Goal: Check status: Check status

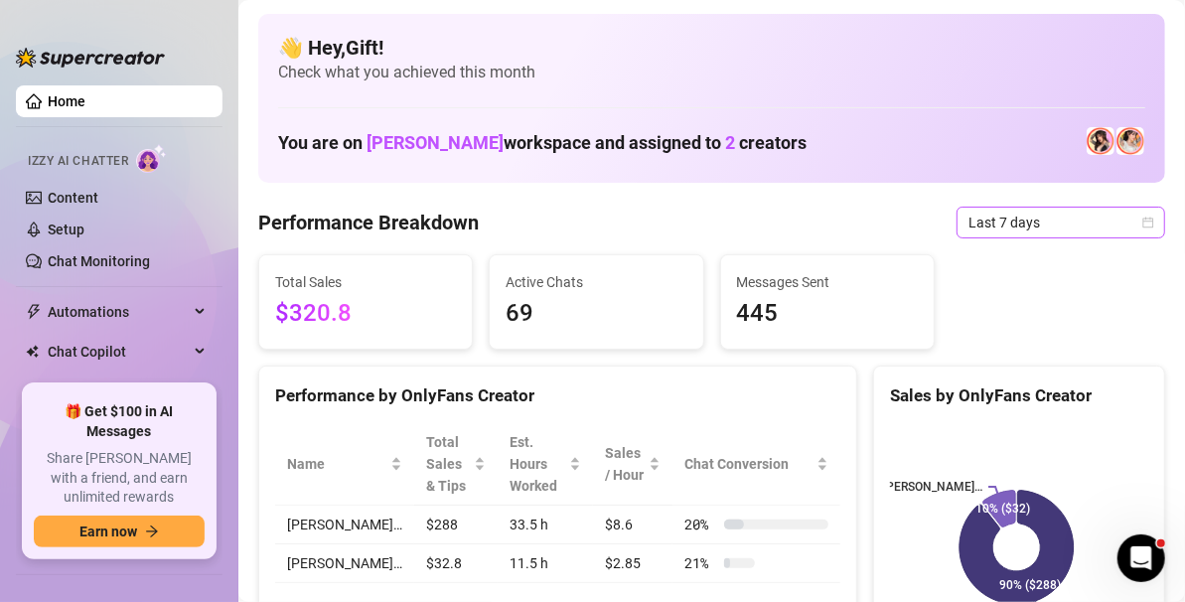
click at [1142, 222] on icon "calendar" at bounding box center [1148, 223] width 12 height 12
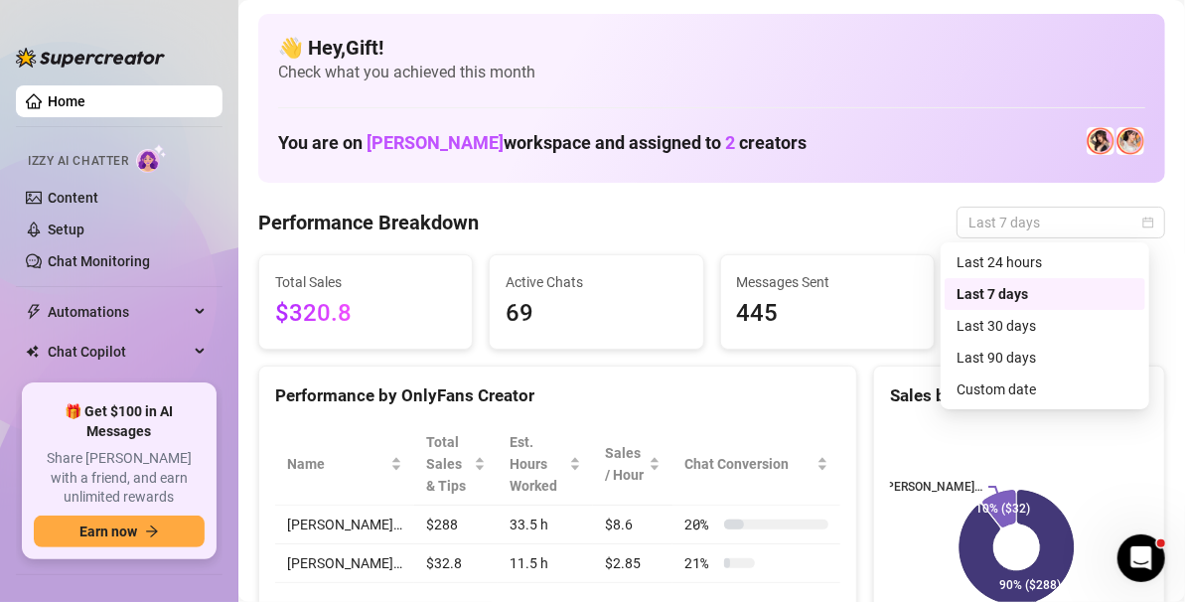
click at [1035, 401] on div "Custom date" at bounding box center [1045, 389] width 201 height 32
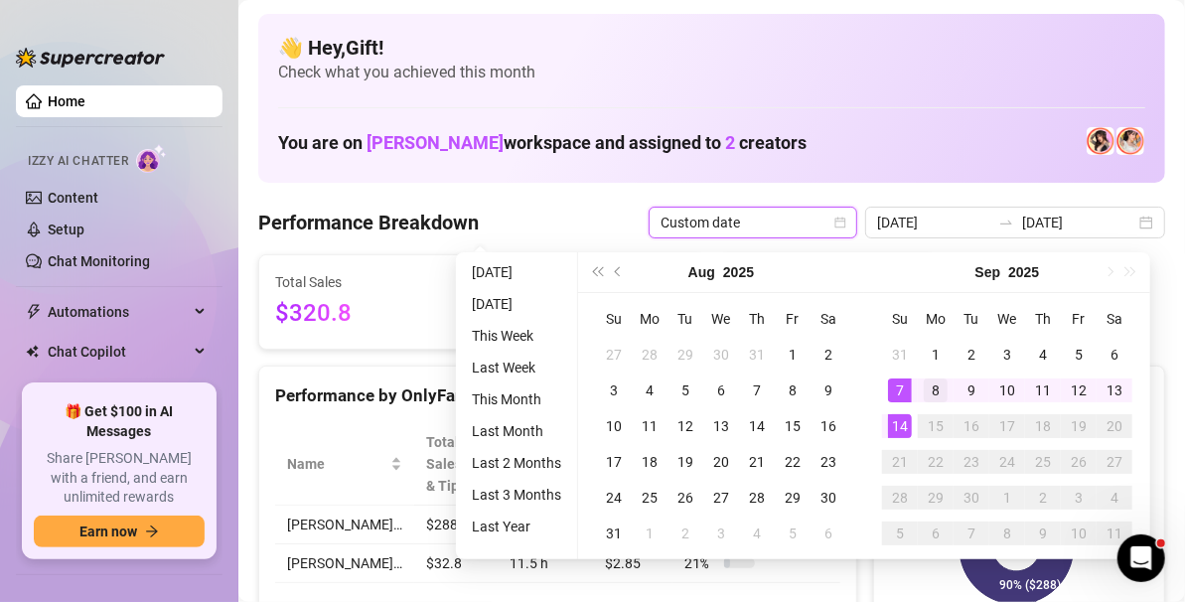
click at [934, 389] on div "8" at bounding box center [936, 390] width 24 height 24
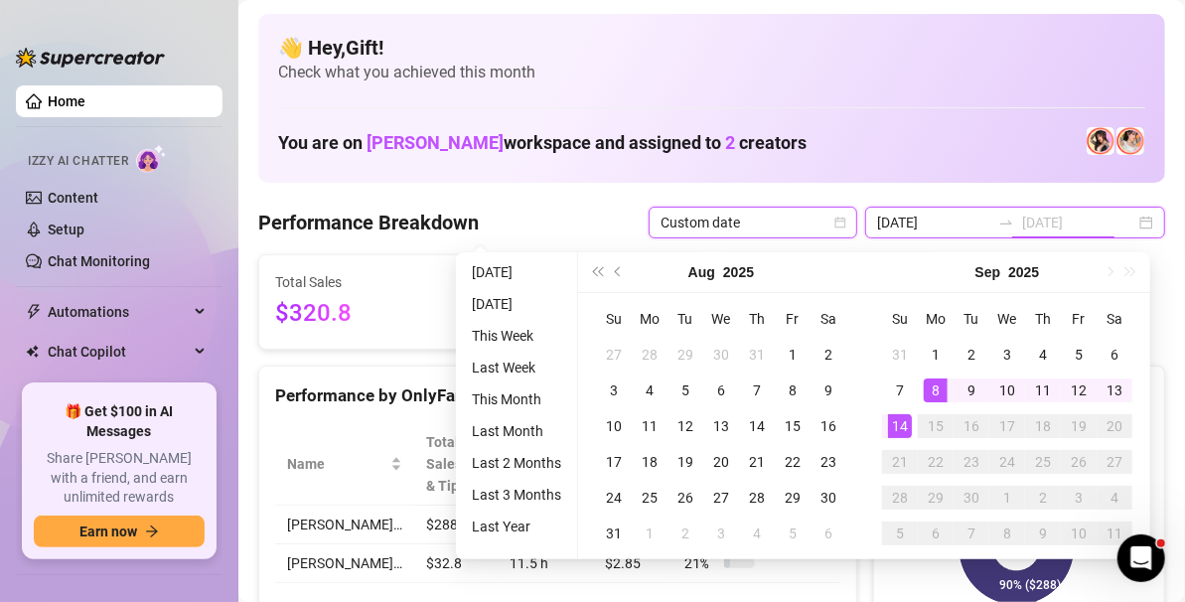
type input "[DATE]"
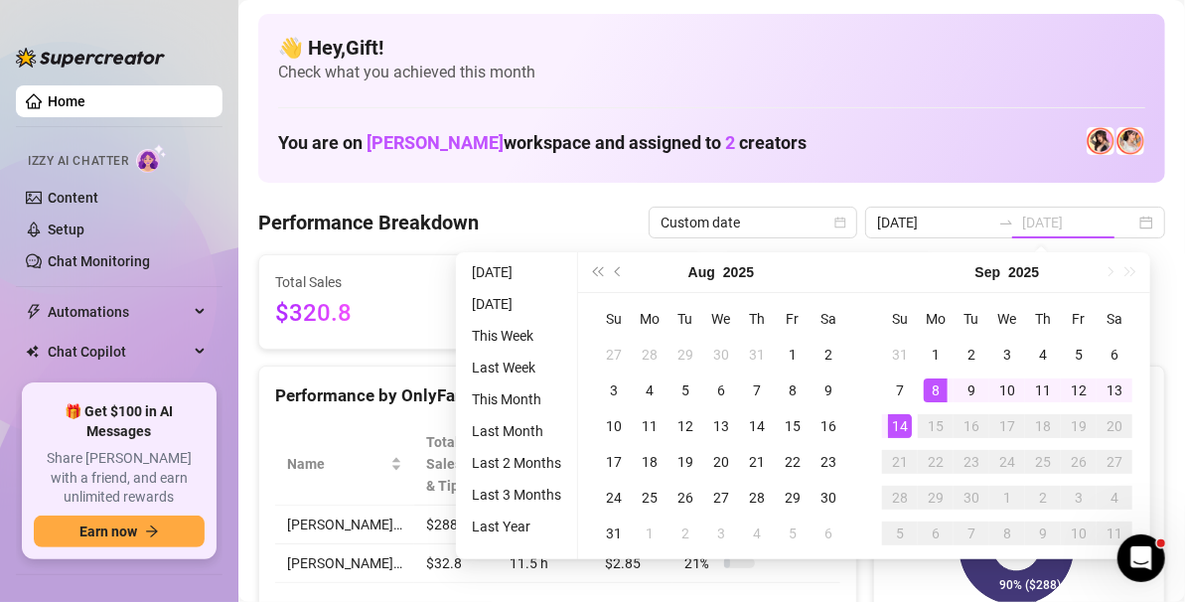
click at [900, 433] on div "14" at bounding box center [900, 426] width 24 height 24
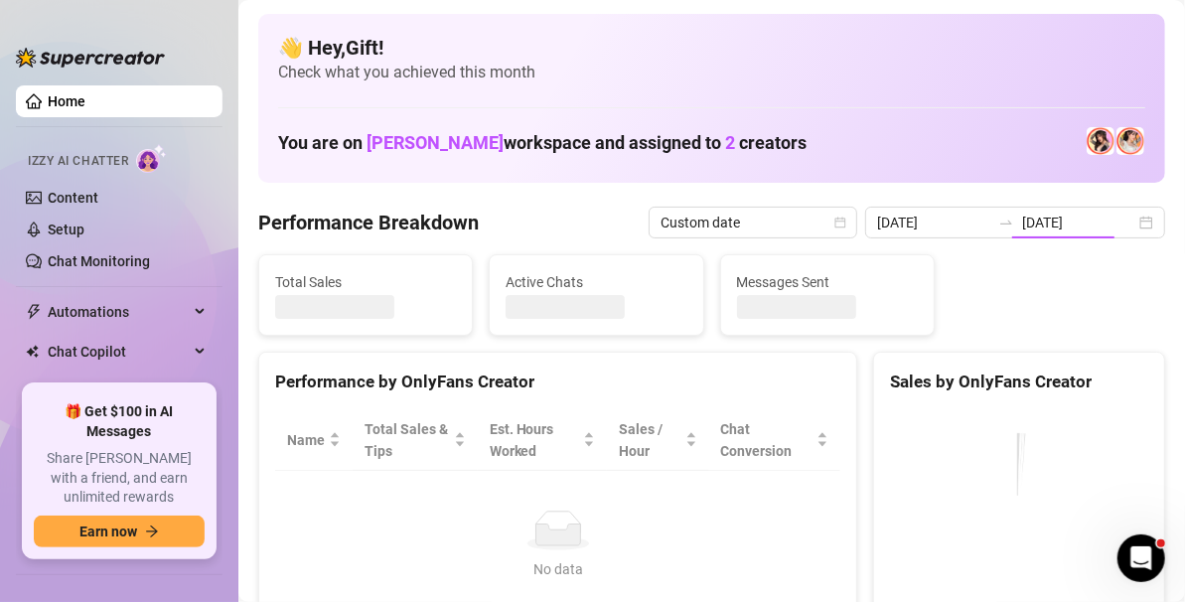
type input "[DATE]"
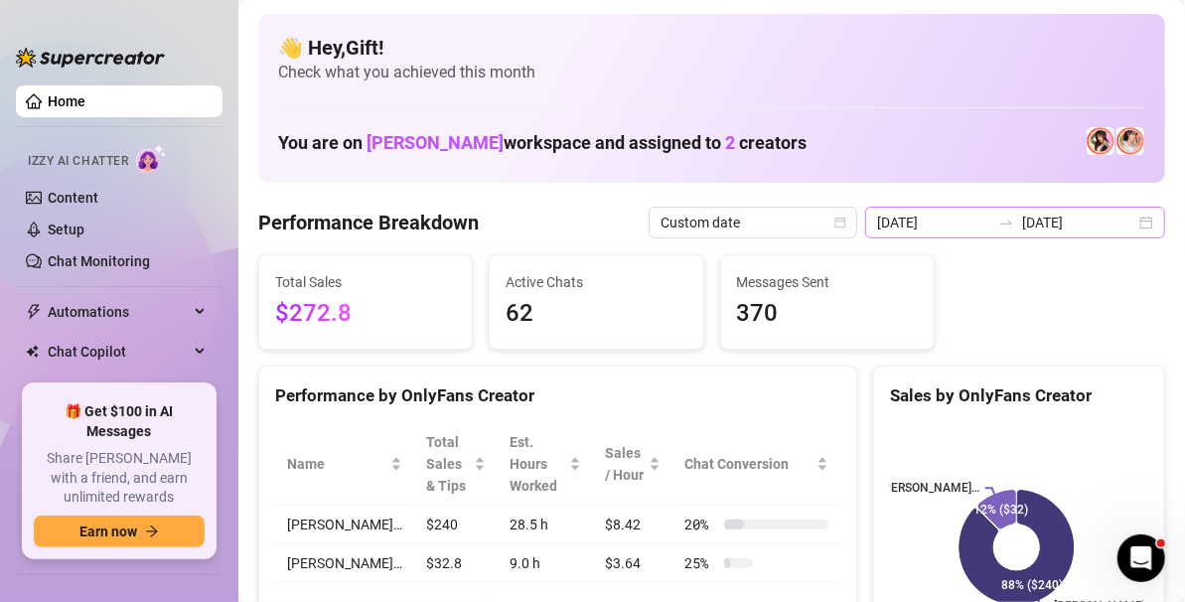
click at [1141, 217] on div "[DATE] [DATE]" at bounding box center [1015, 223] width 300 height 32
click at [1114, 219] on input "[DATE]" at bounding box center [1078, 223] width 113 height 22
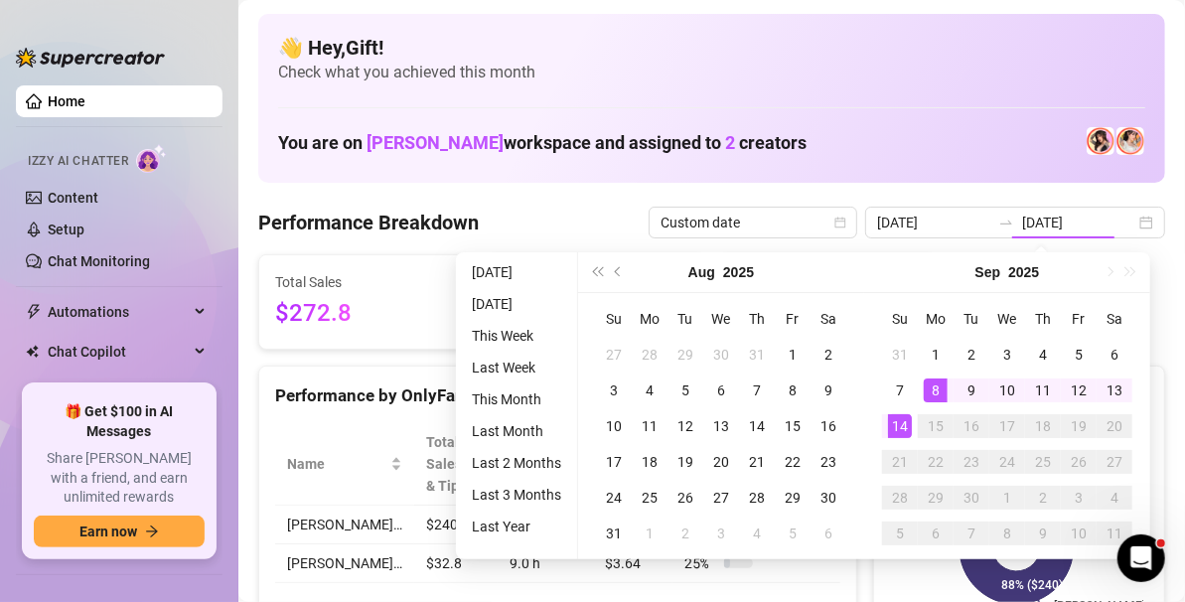
click at [897, 423] on div "14" at bounding box center [900, 426] width 24 height 24
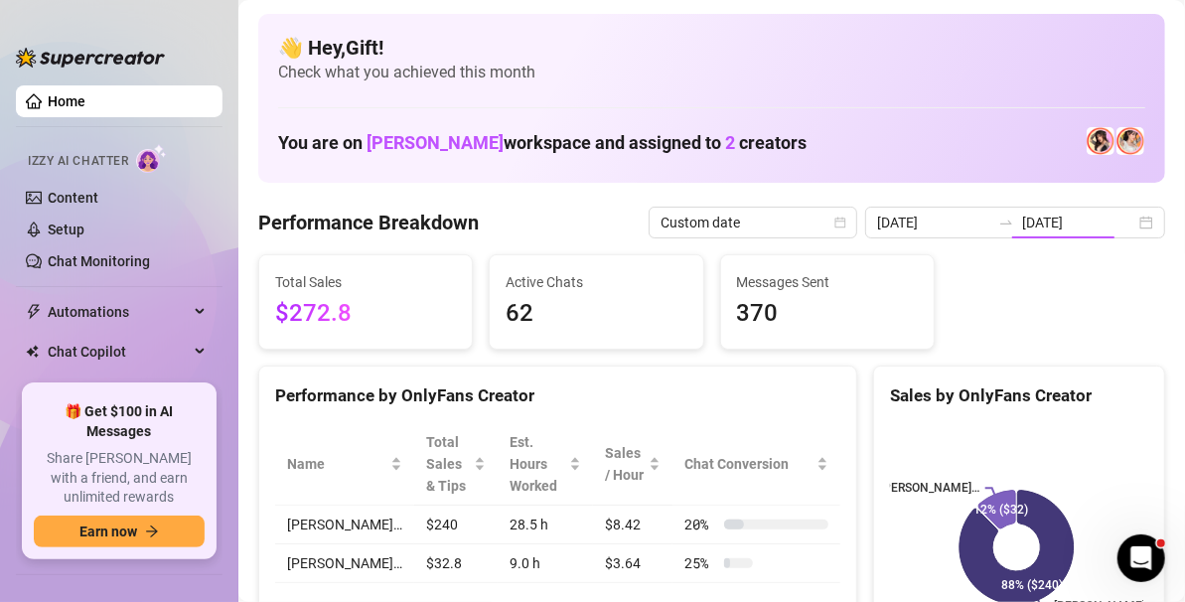
click at [887, 375] on div "Sales by OnlyFans Creator" at bounding box center [1019, 388] width 290 height 43
click at [1116, 221] on input "[DATE]" at bounding box center [1078, 223] width 113 height 22
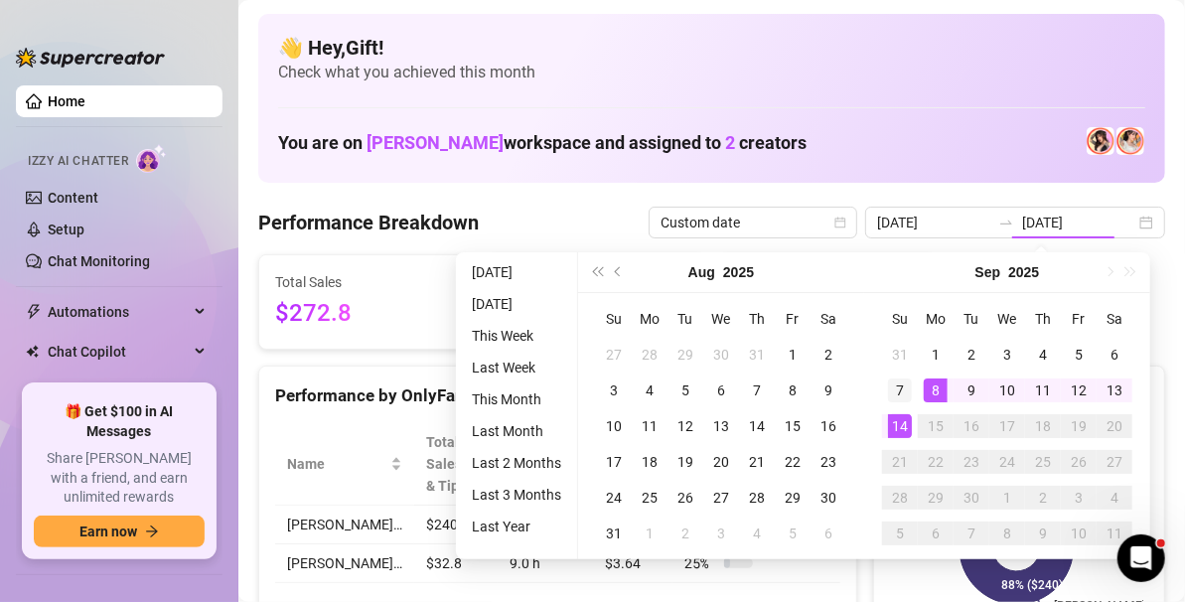
click at [898, 389] on div "7" at bounding box center [900, 390] width 24 height 24
type input "[DATE]"
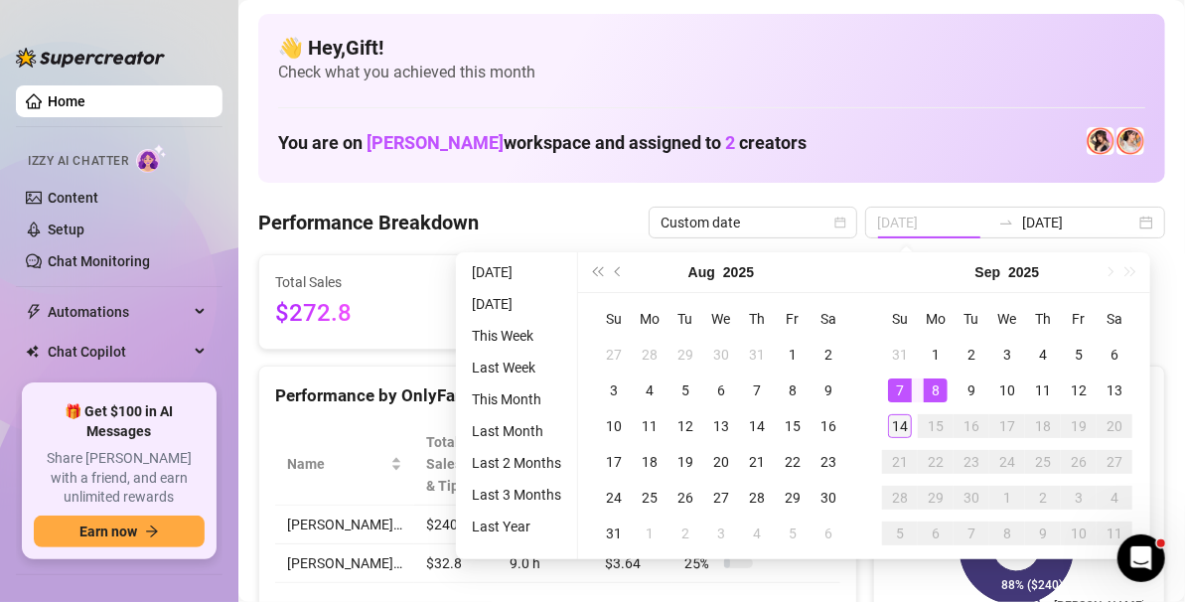
click at [896, 425] on div "14" at bounding box center [900, 426] width 24 height 24
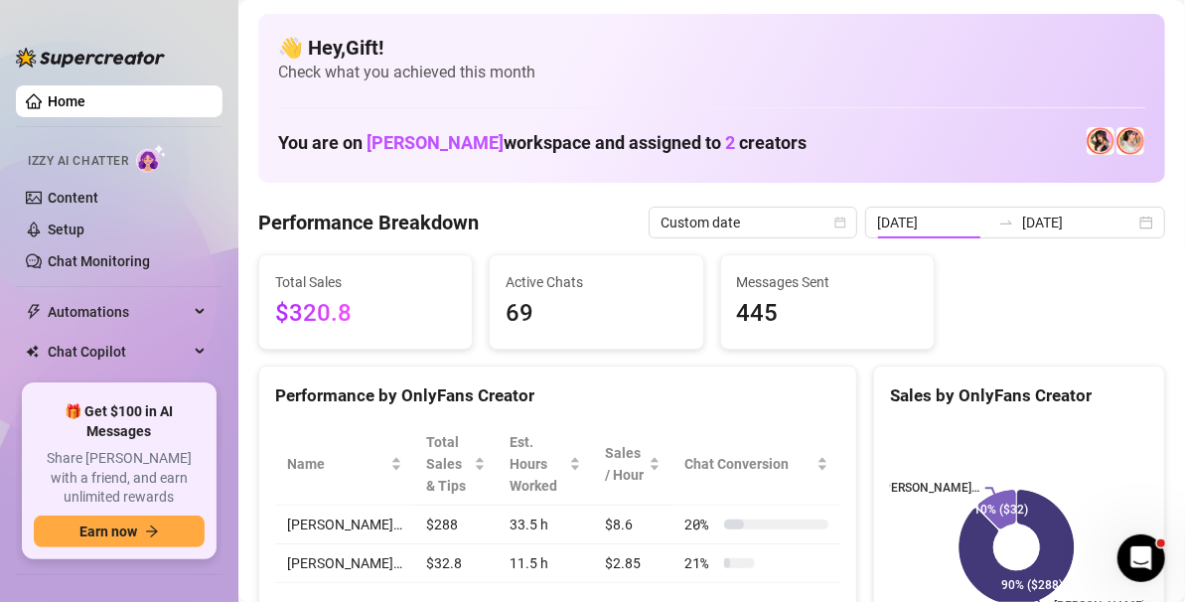
type input "[DATE]"
click at [1110, 224] on input "[DATE]" at bounding box center [1078, 223] width 113 height 22
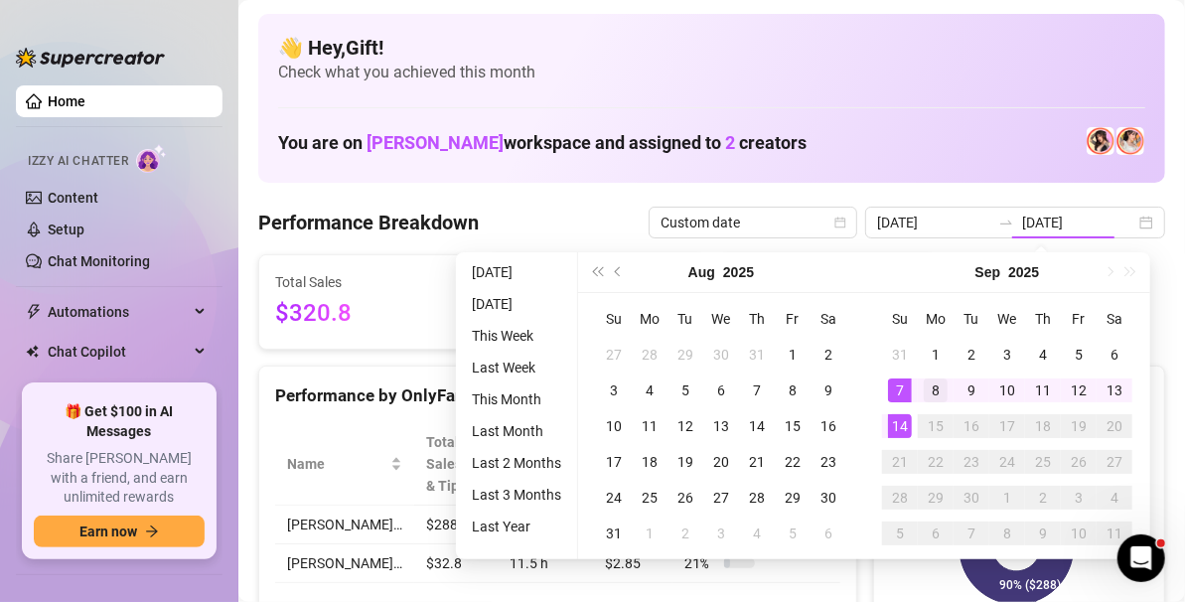
click at [934, 387] on div "8" at bounding box center [936, 390] width 24 height 24
type input "[DATE]"
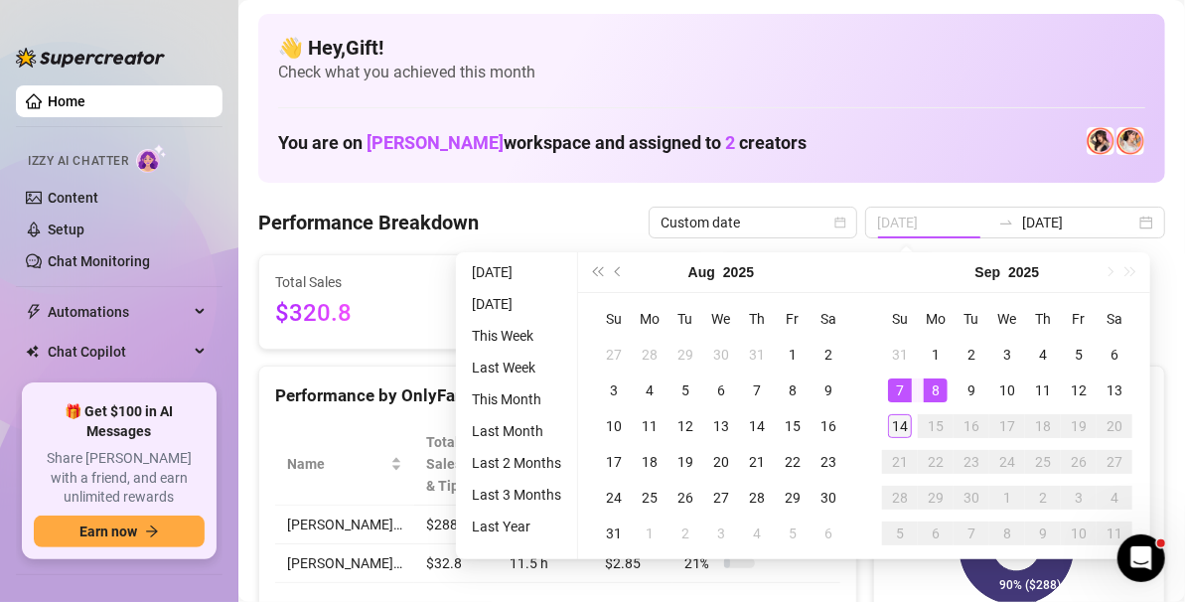
click at [901, 424] on div "14" at bounding box center [900, 426] width 24 height 24
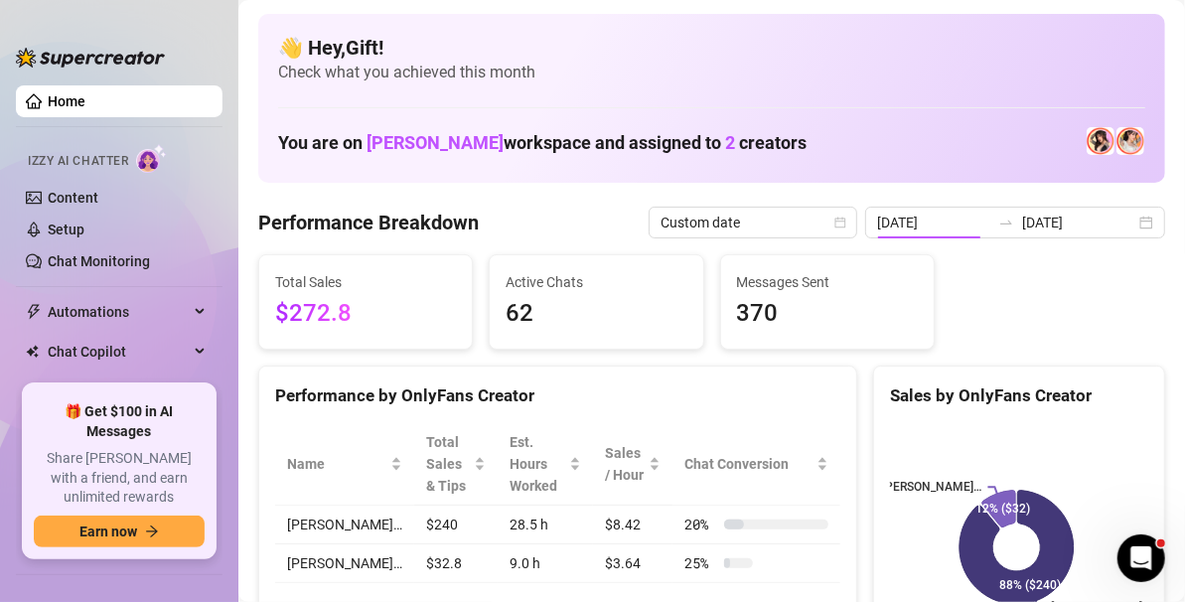
type input "[DATE]"
click at [1110, 226] on input "[DATE]" at bounding box center [1078, 223] width 113 height 22
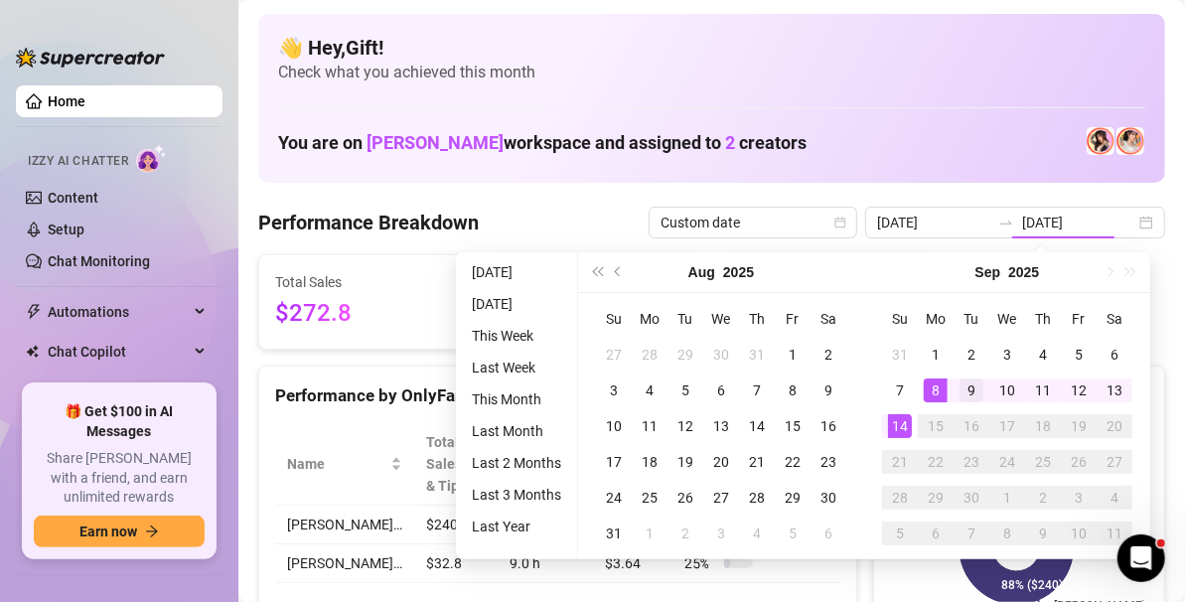
click at [954, 383] on td "9" at bounding box center [972, 390] width 36 height 36
type input "[DATE]"
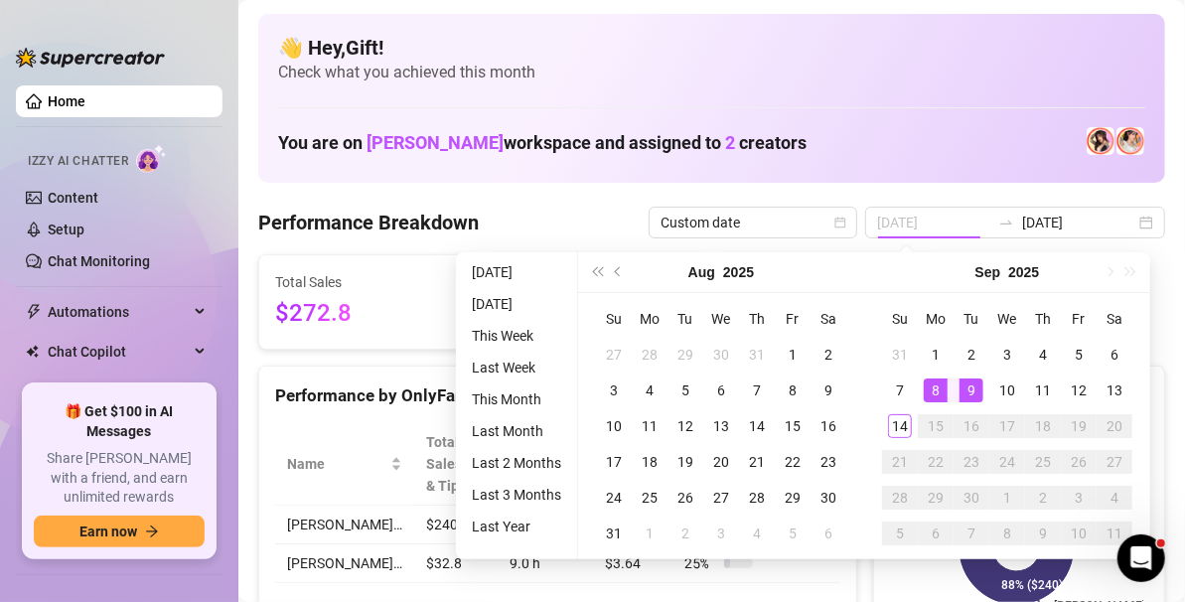
click at [932, 386] on div "8" at bounding box center [936, 390] width 24 height 24
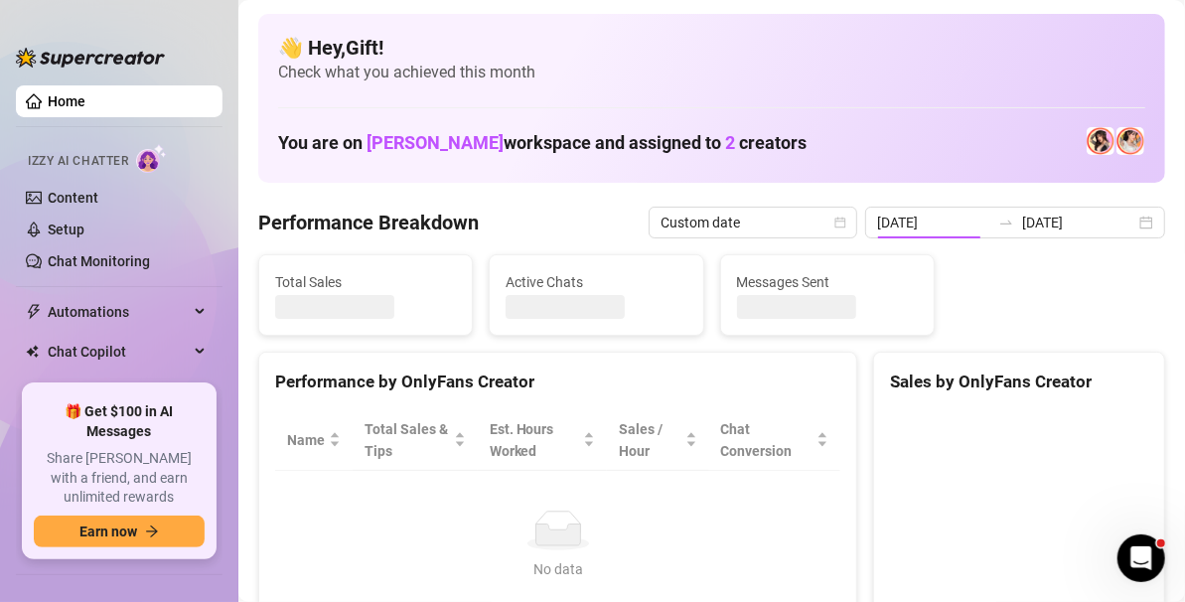
type input "[DATE]"
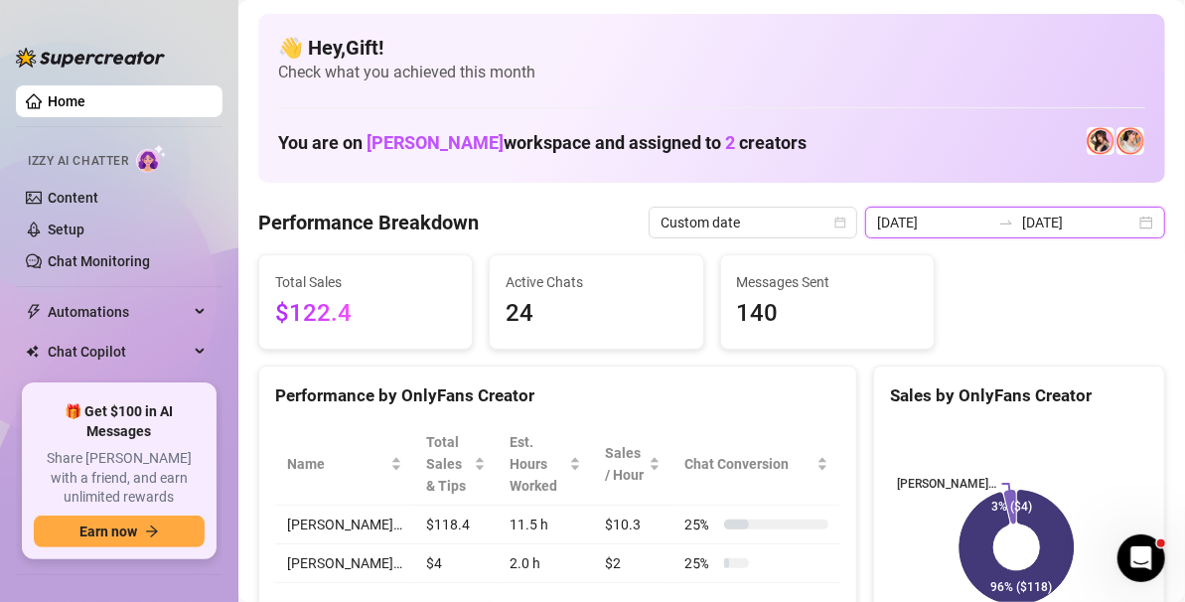
click at [1112, 219] on input "[DATE]" at bounding box center [1078, 223] width 113 height 22
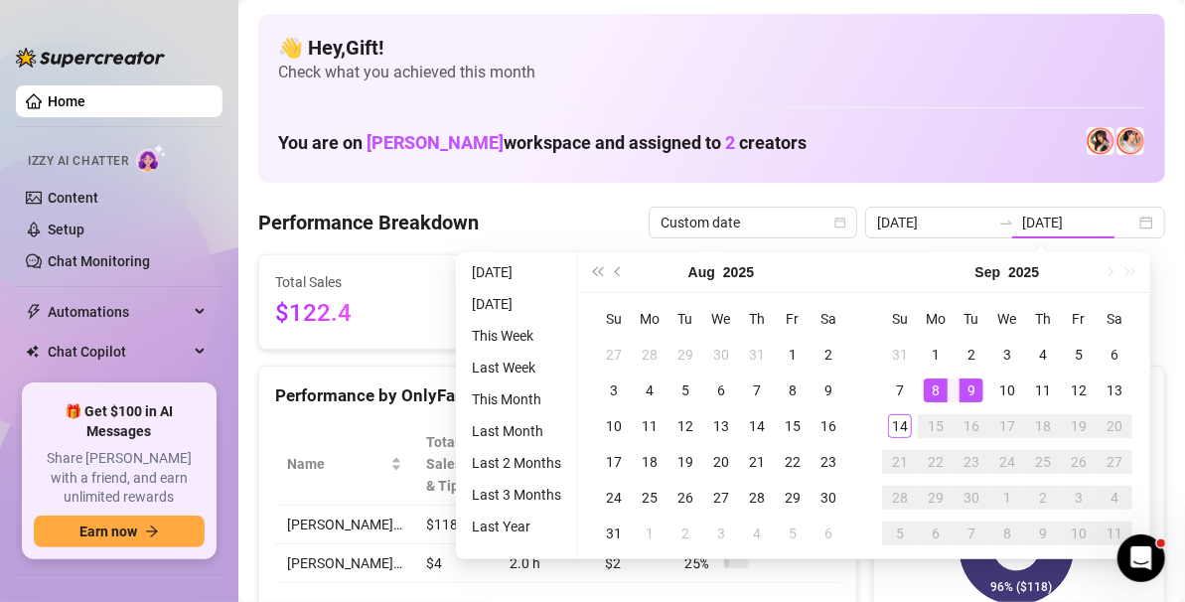
click at [934, 386] on div "8" at bounding box center [936, 390] width 24 height 24
type input "[DATE]"
click at [935, 382] on div "8" at bounding box center [936, 390] width 24 height 24
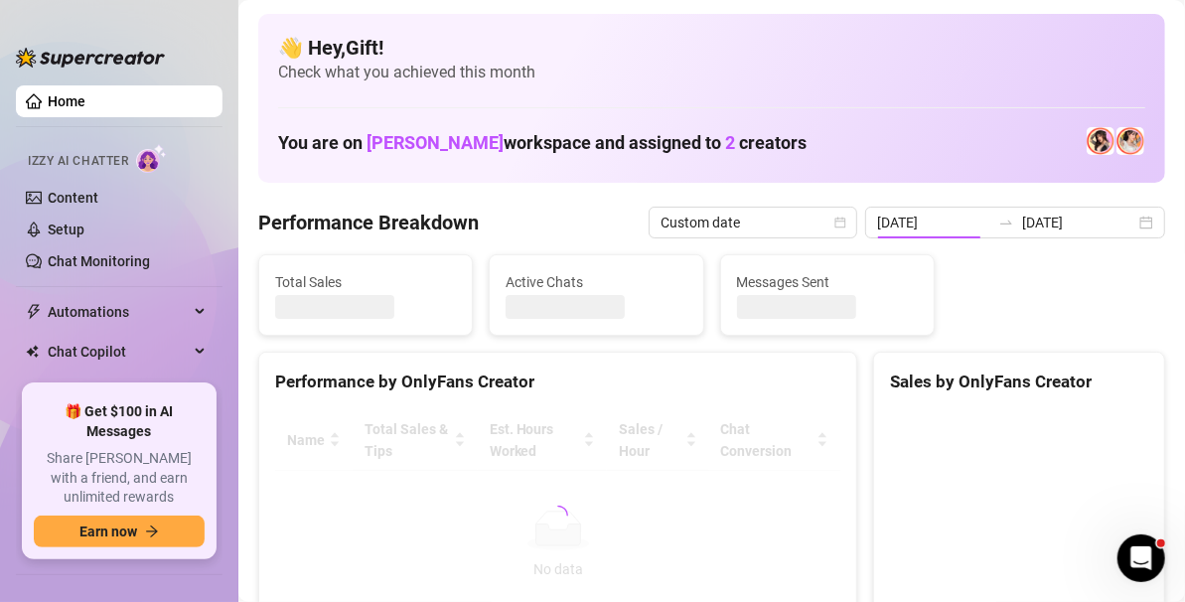
type input "[DATE]"
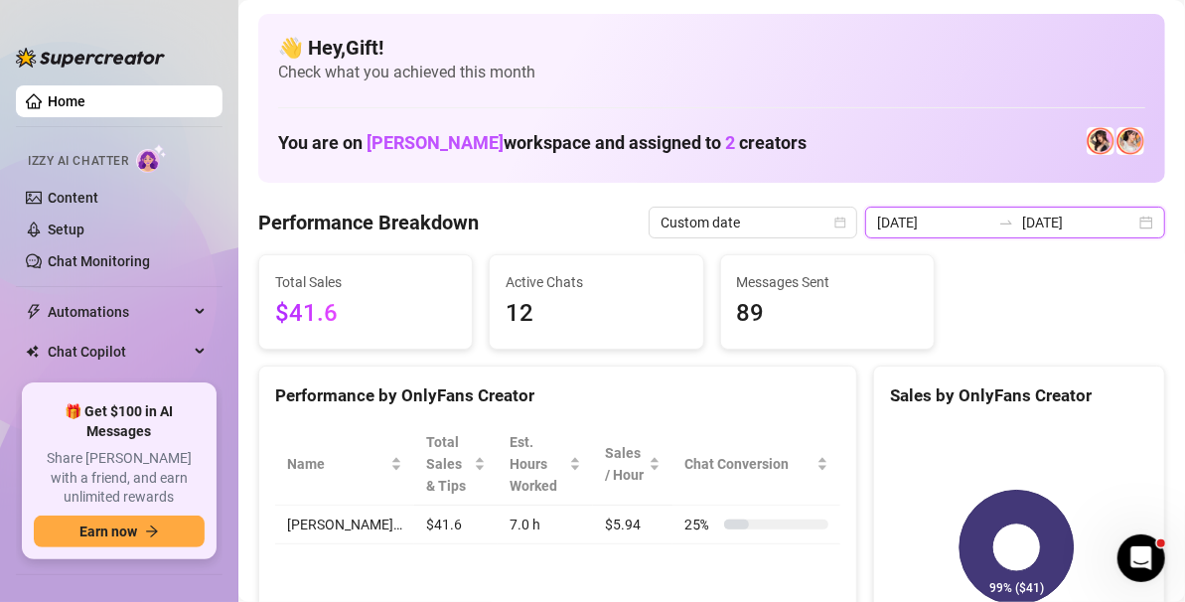
click at [1116, 212] on input "[DATE]" at bounding box center [1078, 223] width 113 height 22
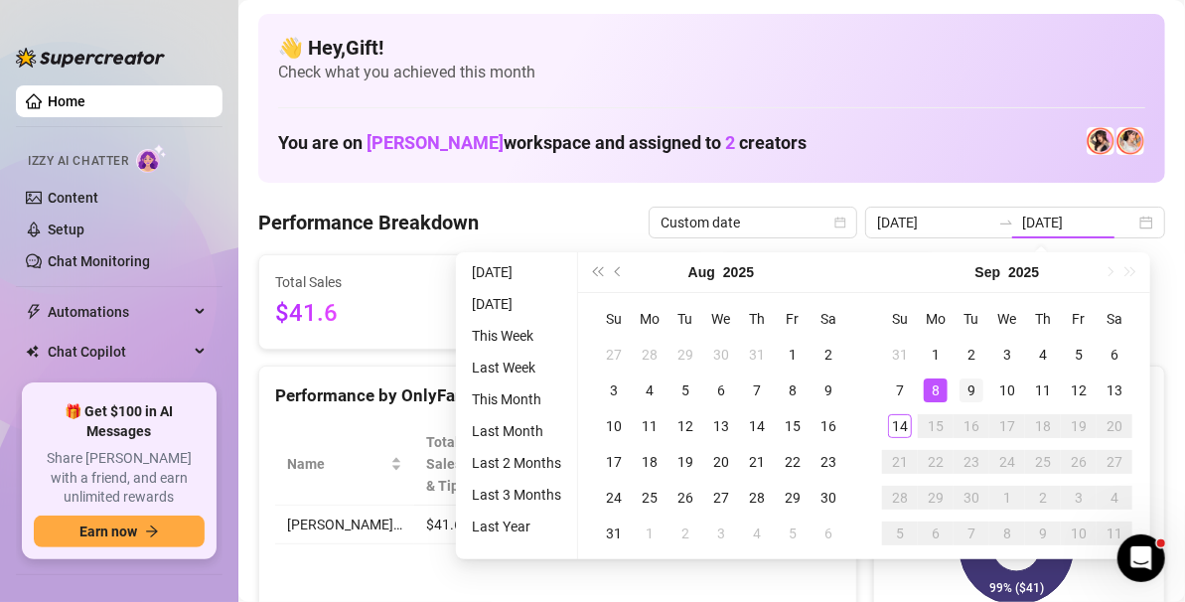
click at [968, 381] on div "9" at bounding box center [971, 390] width 24 height 24
type input "[DATE]"
click at [969, 389] on div "9" at bounding box center [971, 390] width 24 height 24
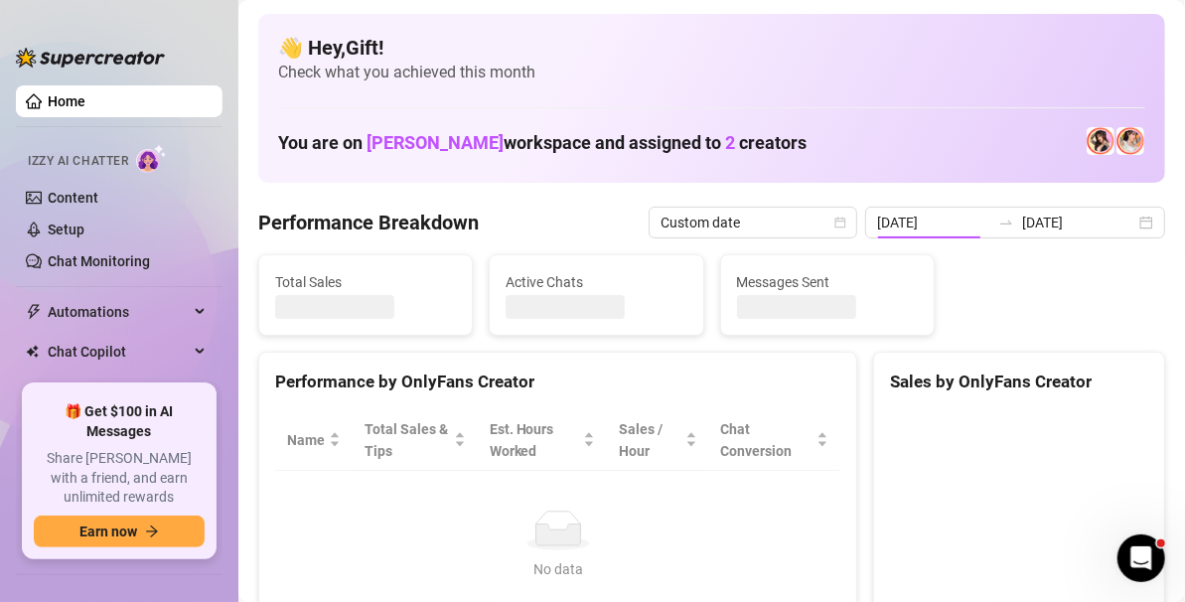
type input "[DATE]"
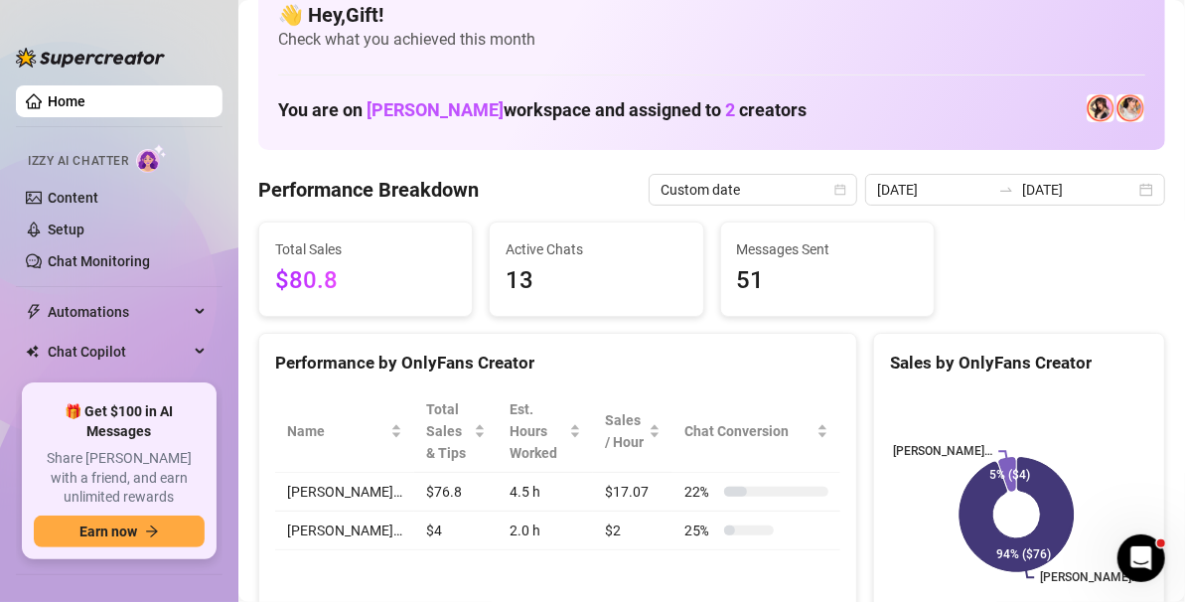
scroll to position [16, 0]
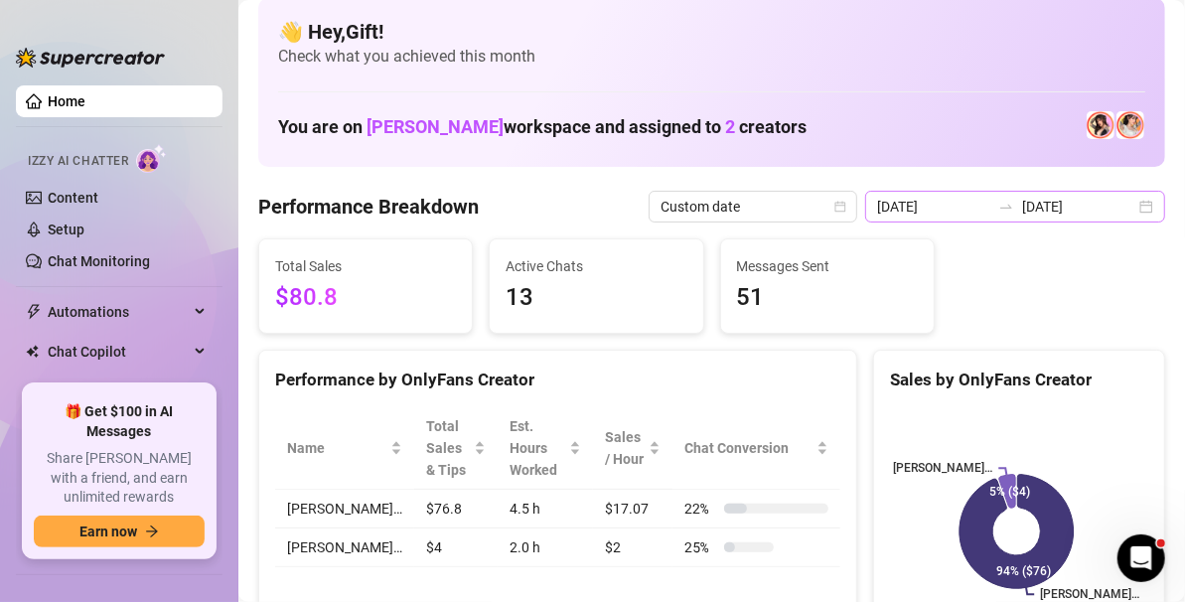
click at [1135, 199] on div "[DATE] [DATE]" at bounding box center [1015, 207] width 300 height 32
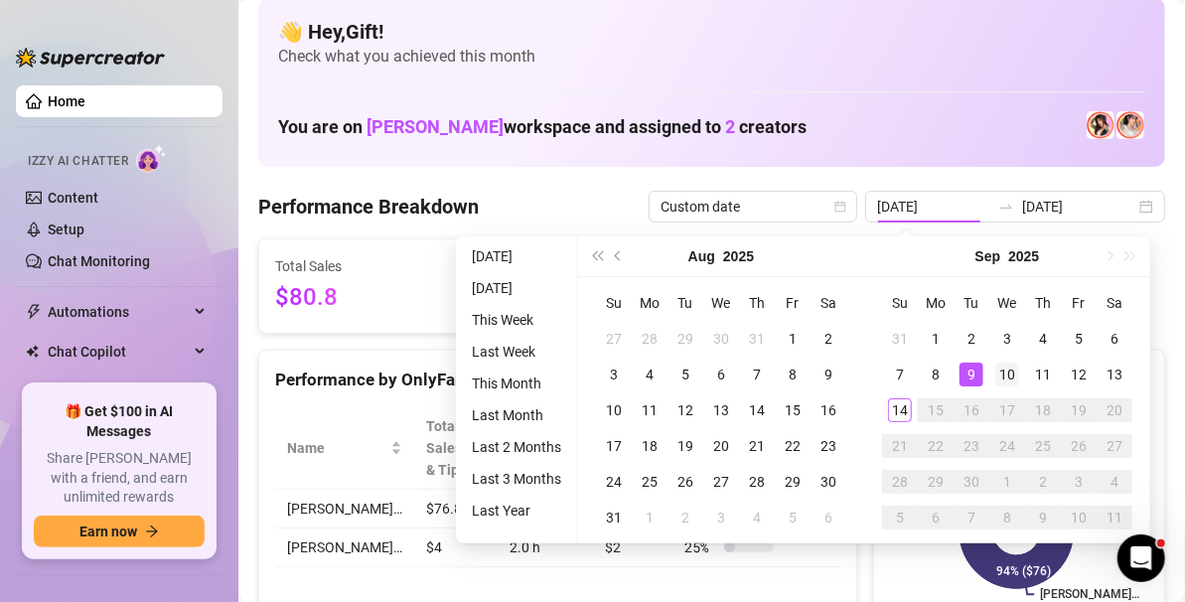
click at [999, 371] on div "10" at bounding box center [1007, 375] width 24 height 24
type input "[DATE]"
click at [1007, 370] on div "10" at bounding box center [1007, 375] width 24 height 24
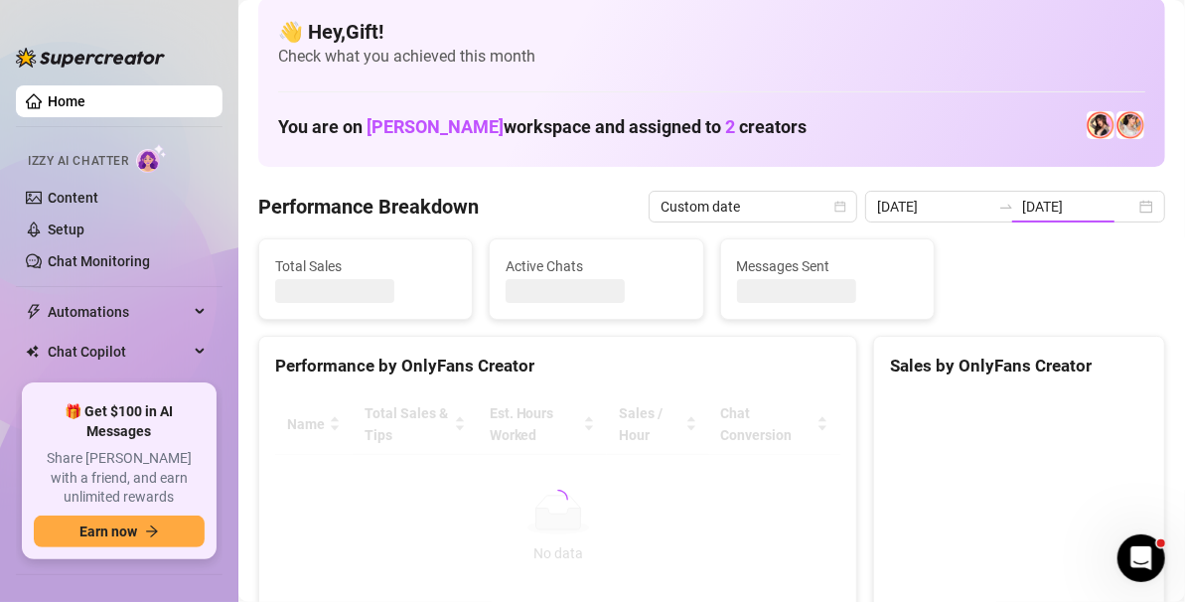
type input "[DATE]"
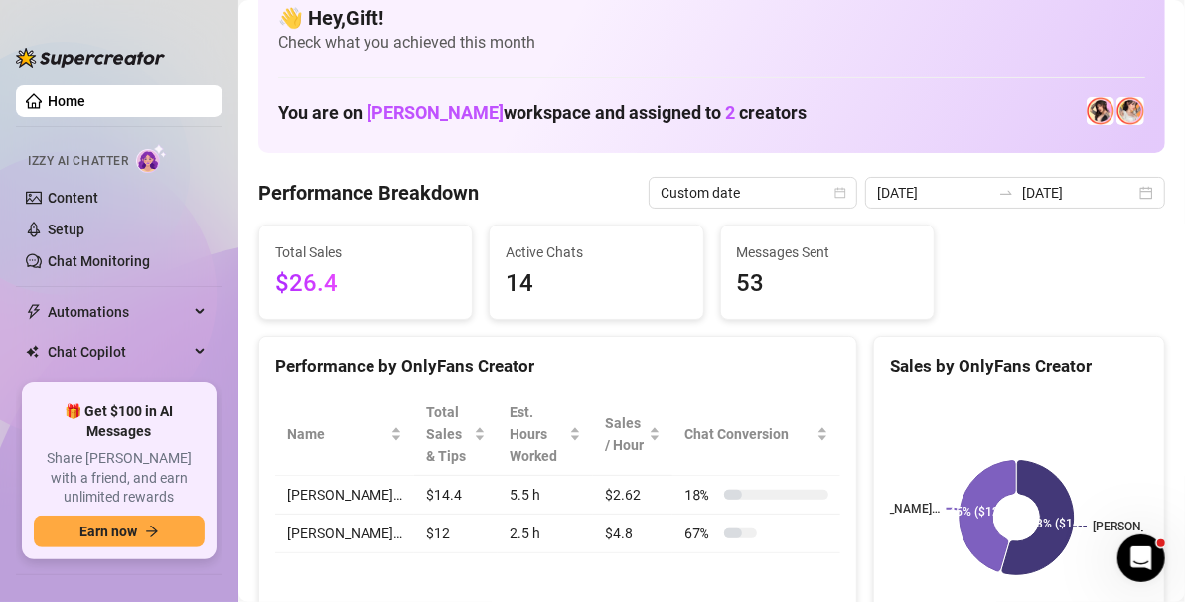
scroll to position [0, 0]
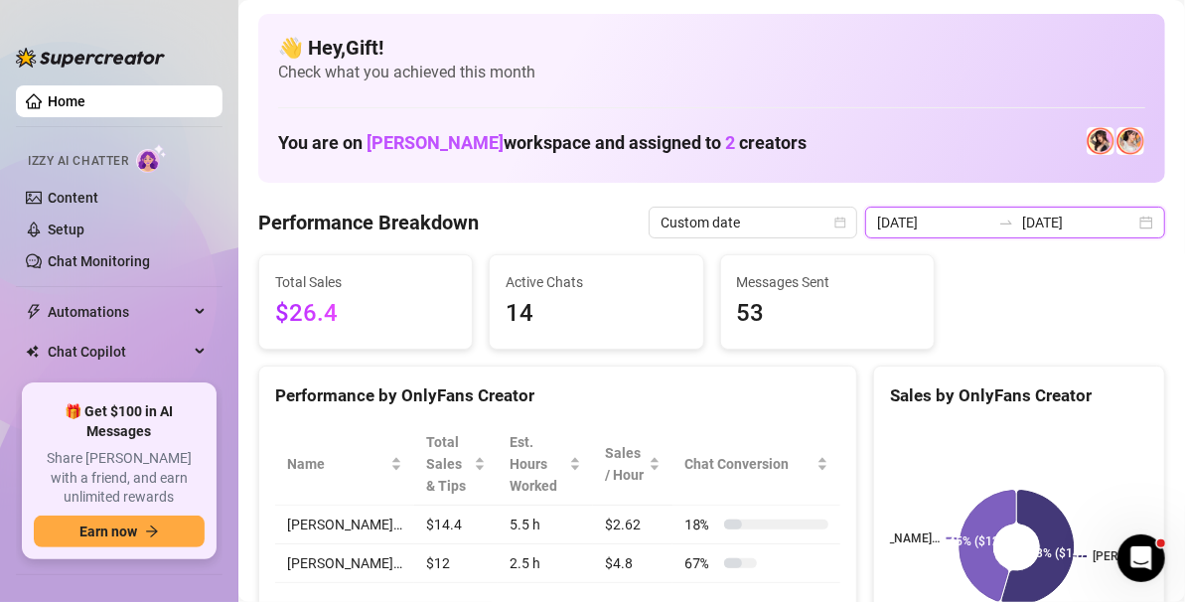
click at [1111, 222] on input "[DATE]" at bounding box center [1078, 223] width 113 height 22
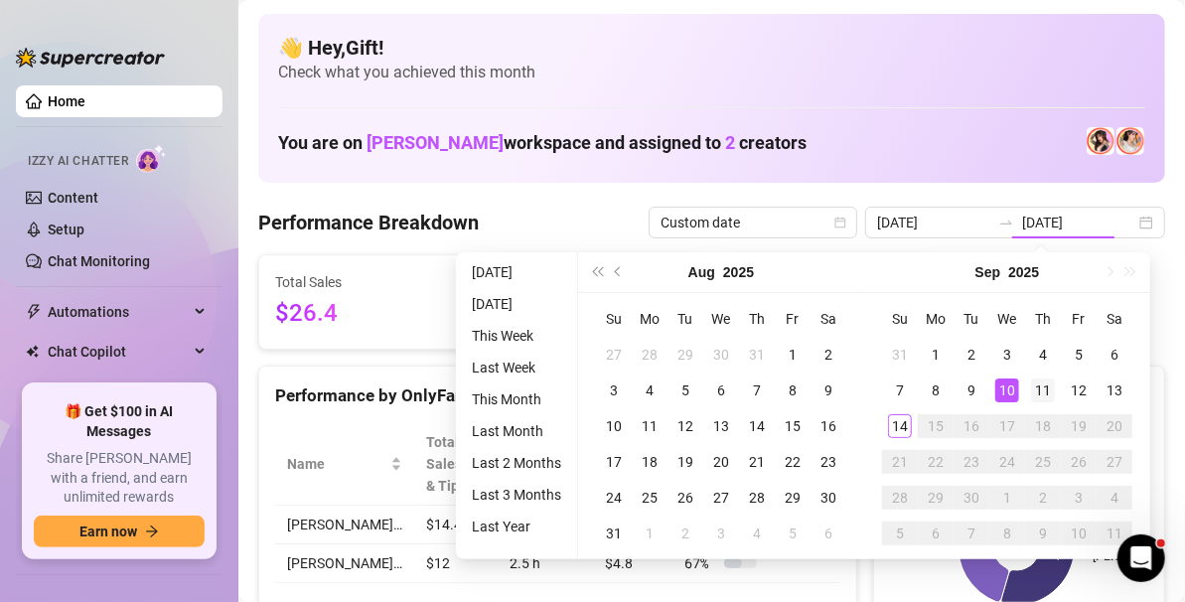
click at [1041, 385] on div "11" at bounding box center [1043, 390] width 24 height 24
type input "[DATE]"
click at [1043, 391] on div "11" at bounding box center [1043, 390] width 24 height 24
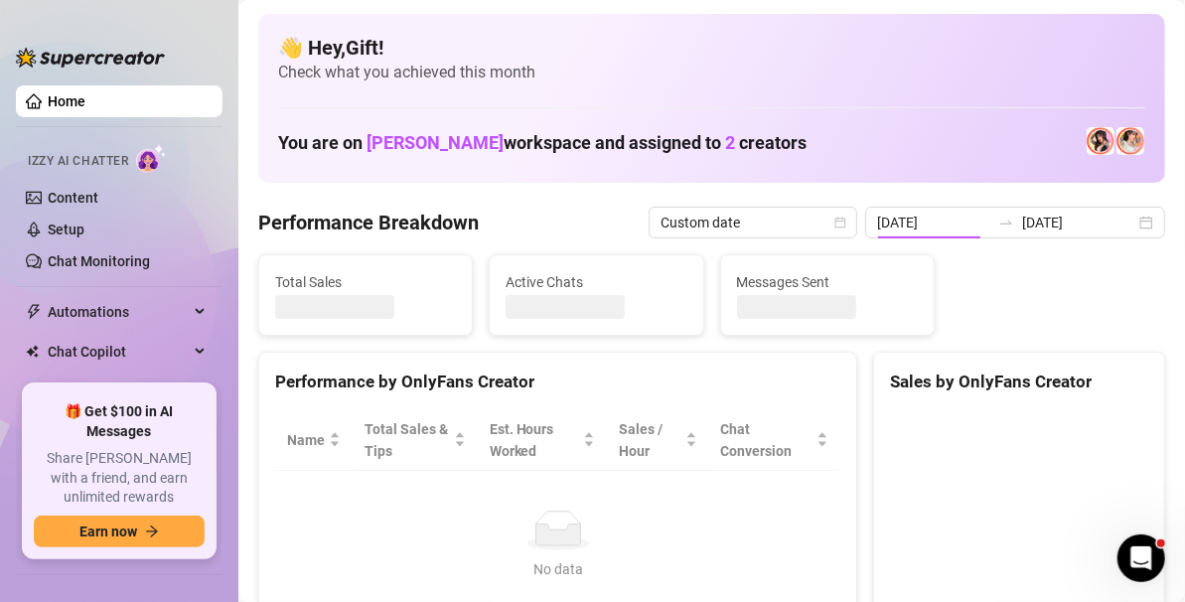
type input "[DATE]"
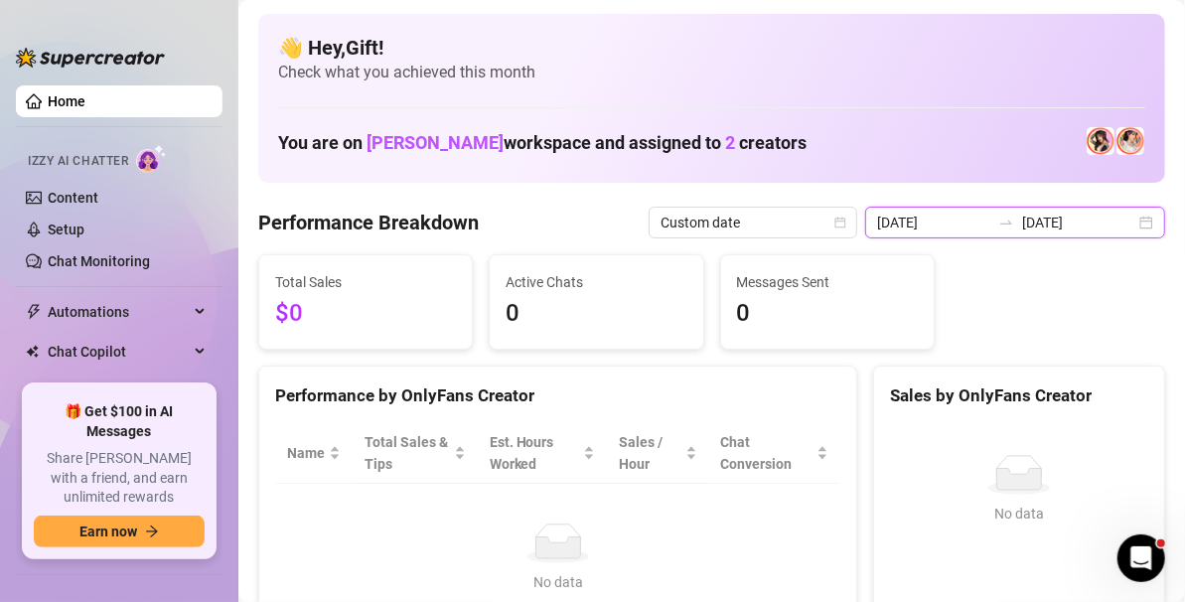
click at [1111, 221] on input "[DATE]" at bounding box center [1078, 223] width 113 height 22
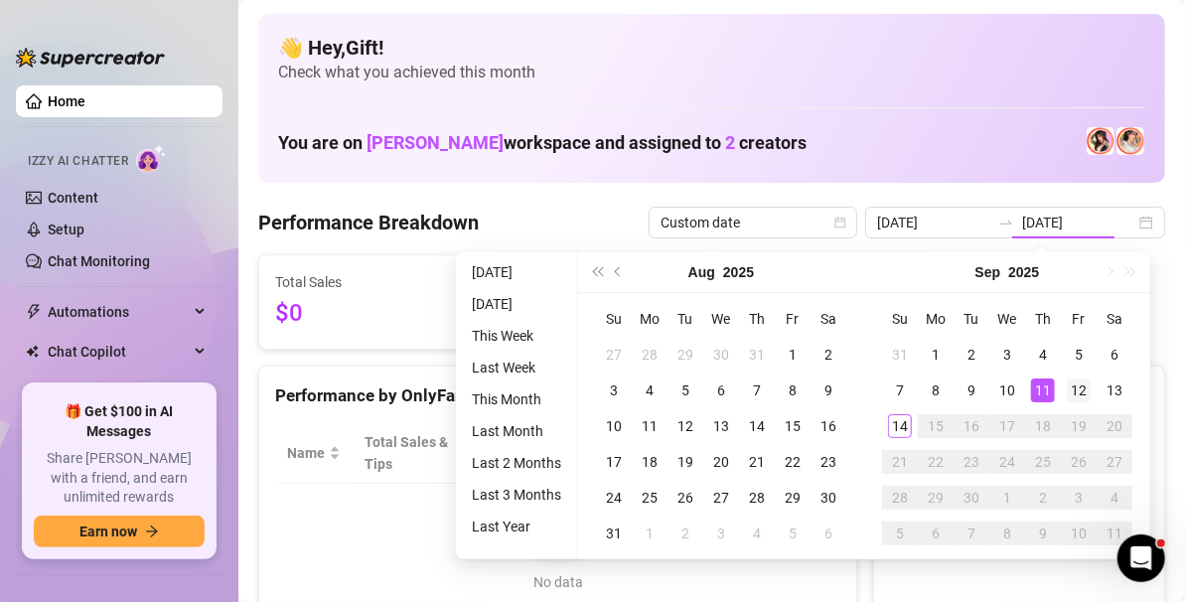
click at [1077, 385] on div "12" at bounding box center [1079, 390] width 24 height 24
type input "[DATE]"
click at [1077, 389] on div "12" at bounding box center [1079, 390] width 24 height 24
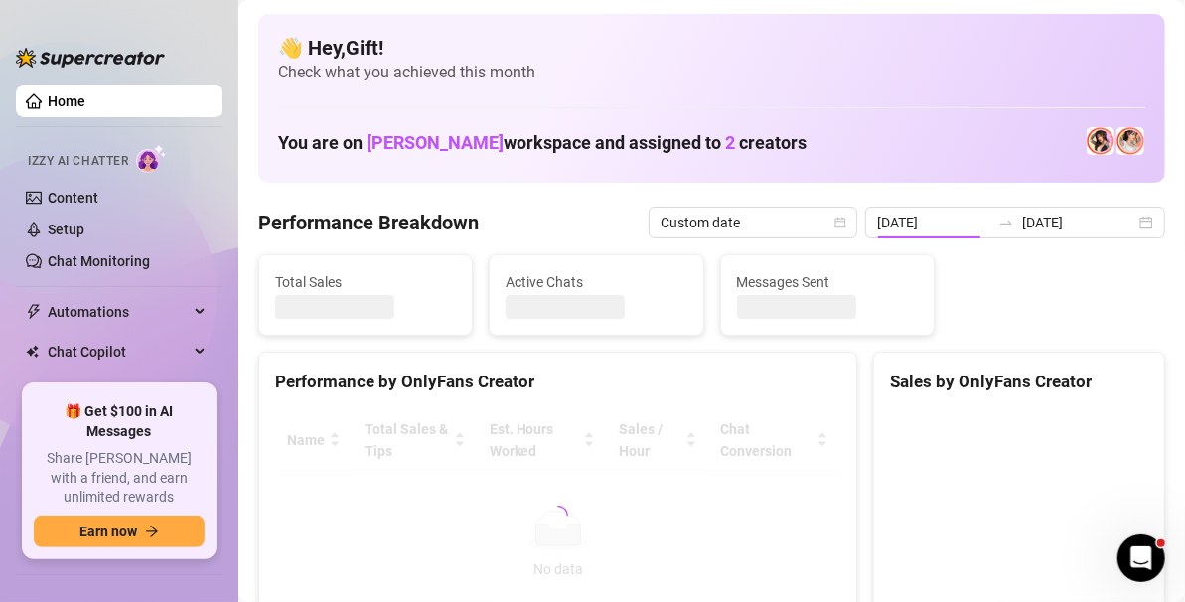
type input "[DATE]"
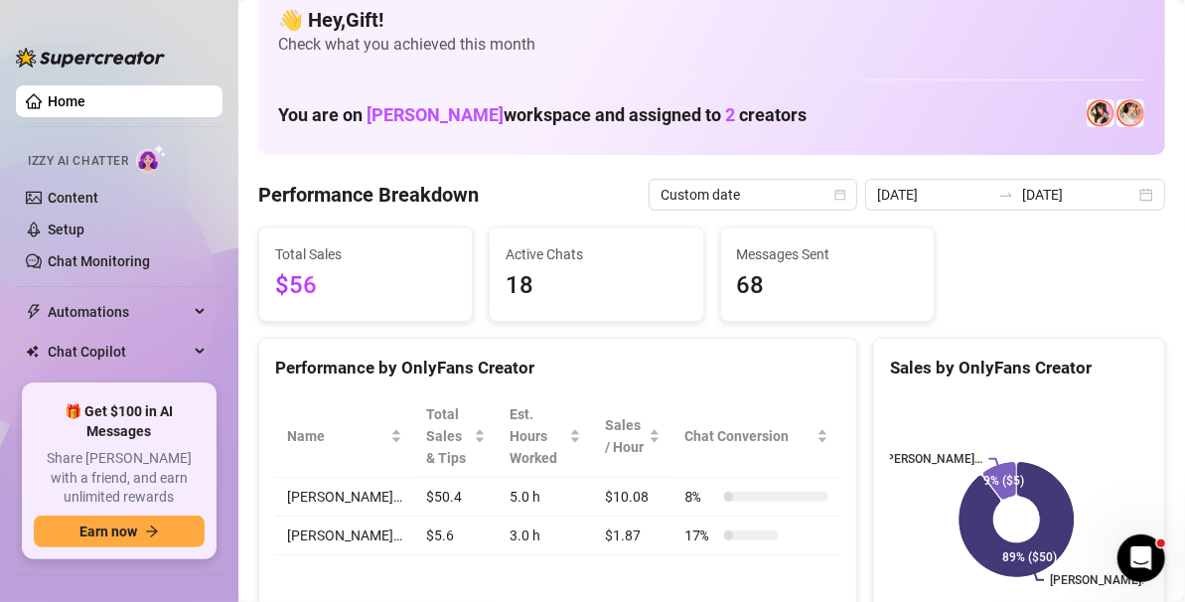
scroll to position [27, 0]
click at [1103, 193] on input "[DATE]" at bounding box center [1078, 196] width 113 height 22
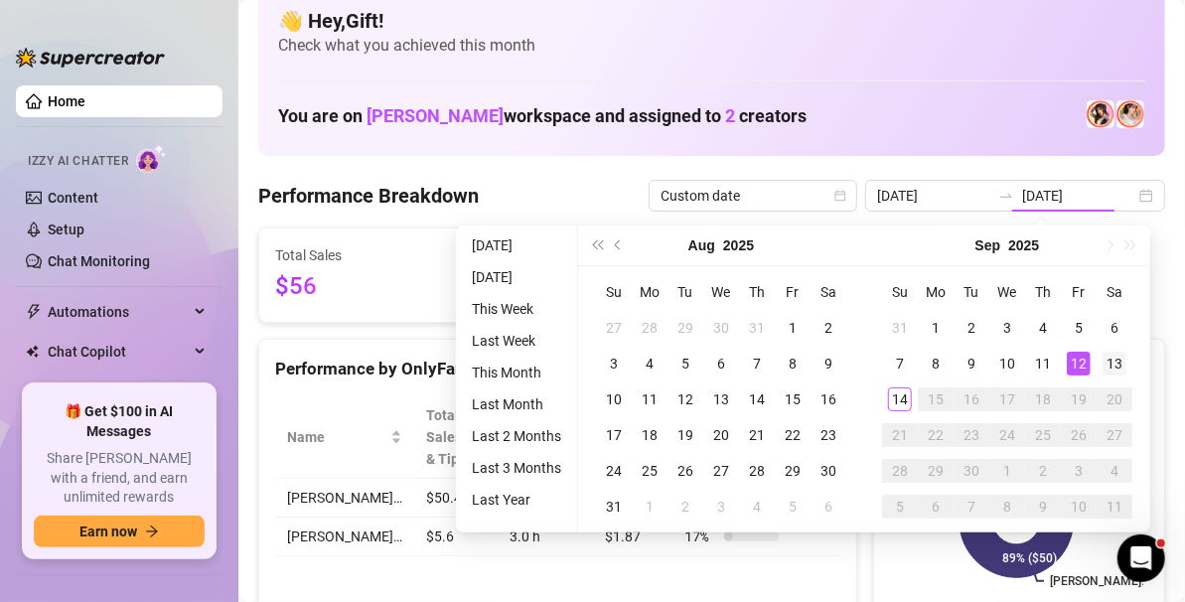
click at [1116, 360] on div "13" at bounding box center [1115, 364] width 24 height 24
type input "[DATE]"
click at [1120, 362] on div "13" at bounding box center [1115, 364] width 24 height 24
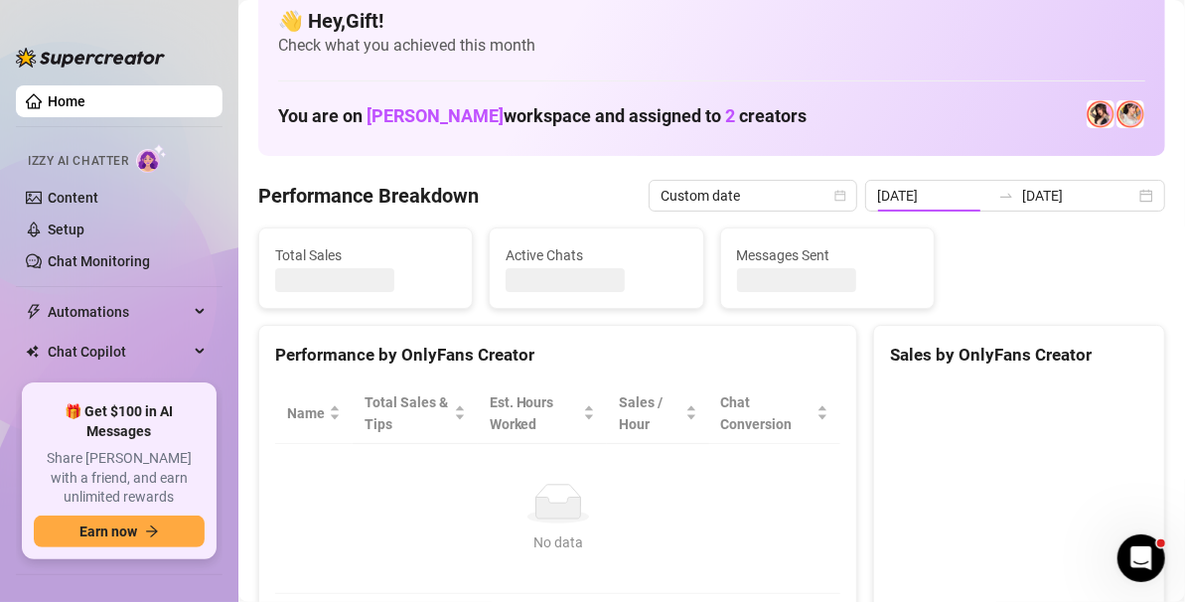
type input "[DATE]"
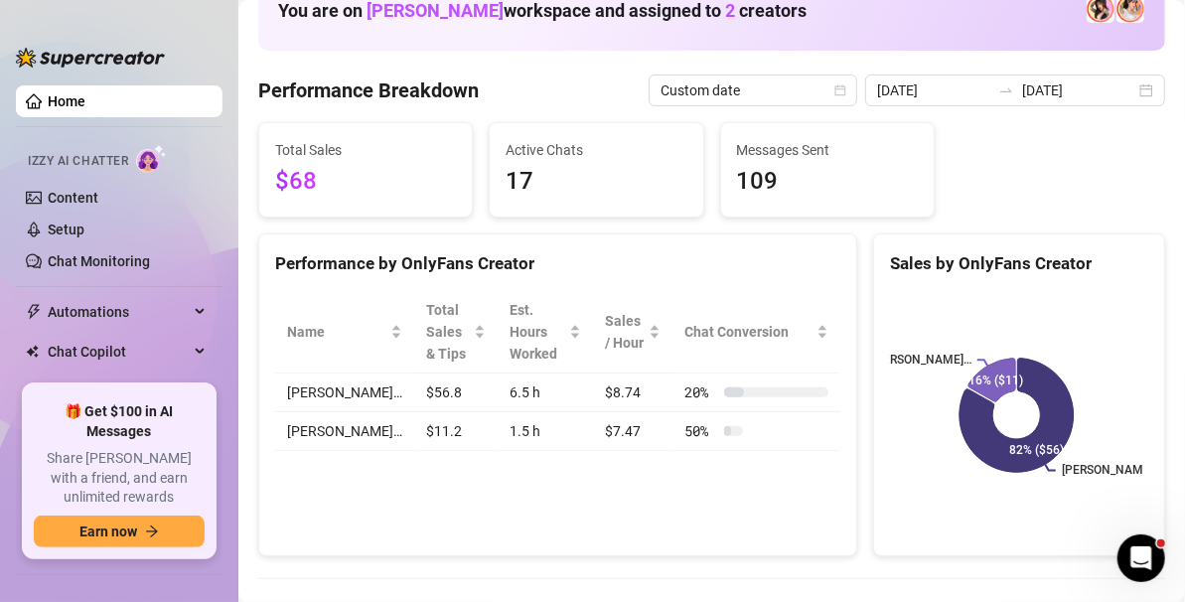
scroll to position [0, 0]
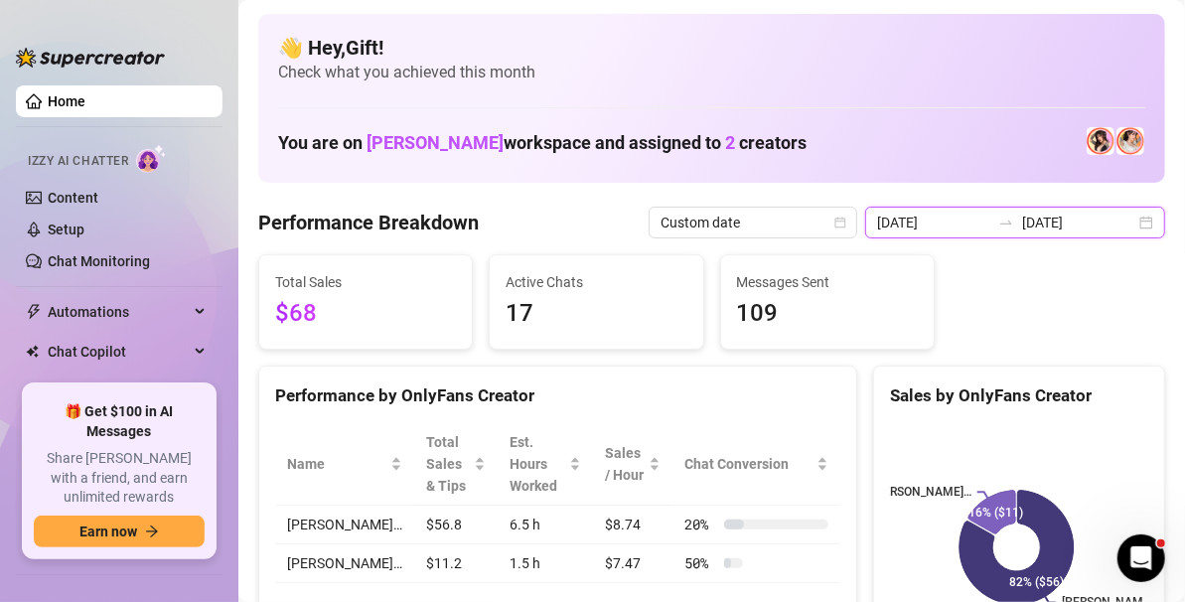
click at [1114, 221] on input "[DATE]" at bounding box center [1078, 223] width 113 height 22
